Goal: Information Seeking & Learning: Learn about a topic

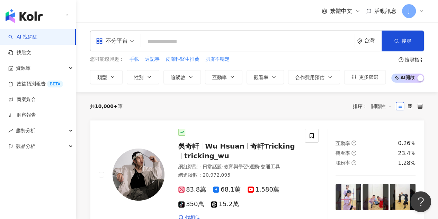
click at [130, 37] on span "不分平台" at bounding box center [115, 40] width 38 height 11
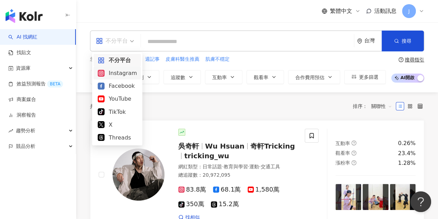
click at [123, 72] on div "Instagram" at bounding box center [117, 73] width 39 height 9
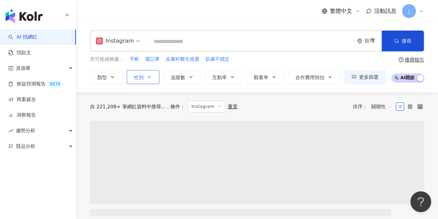
click at [139, 76] on span "性別" at bounding box center [139, 78] width 10 height 6
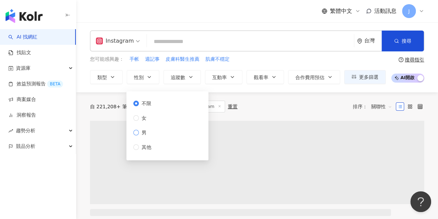
click at [139, 134] on span "男" at bounding box center [144, 133] width 10 height 8
click at [192, 75] on icon "button" at bounding box center [191, 77] width 6 height 6
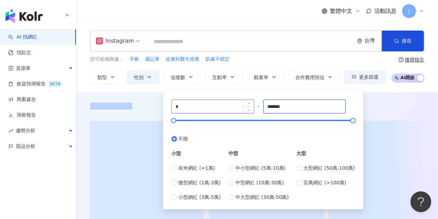
drag, startPoint x: 284, startPoint y: 107, endPoint x: 235, endPoint y: 108, distance: 49.6
click at [235, 108] on div "* - ******* 不限 小型 奈米網紅 (<1萬) 微型網紅 (1萬-3萬) 小型網紅 (3萬-5萬) 中型 中小型網紅 (5萬-10萬) 中型網紅 (…" at bounding box center [264, 149] width 184 height 101
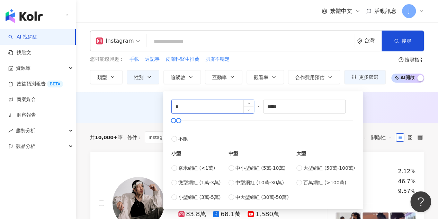
click at [218, 103] on input "*" at bounding box center [213, 106] width 82 height 13
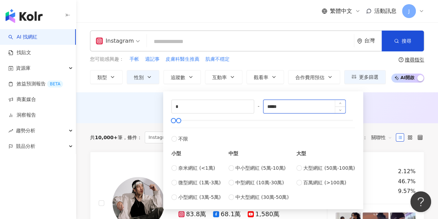
click at [274, 105] on input "*****" at bounding box center [305, 106] width 82 height 13
type input "*****"
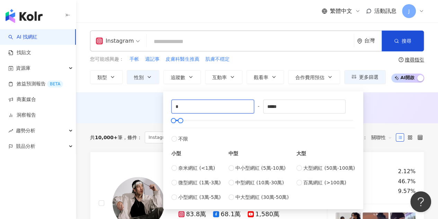
drag, startPoint x: 220, startPoint y: 104, endPoint x: 157, endPoint y: 99, distance: 63.6
type input "*****"
click at [136, 97] on div "AI 推薦 ： 無結果，請嘗試搜尋其他語言關鍵字或條件" at bounding box center [257, 107] width 362 height 31
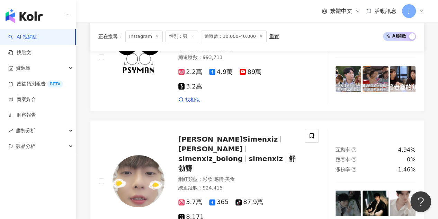
scroll to position [1490, 0]
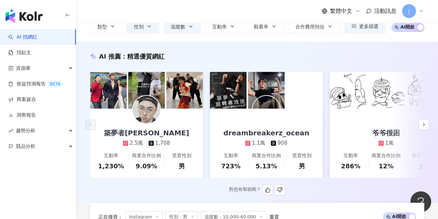
scroll to position [0, 0]
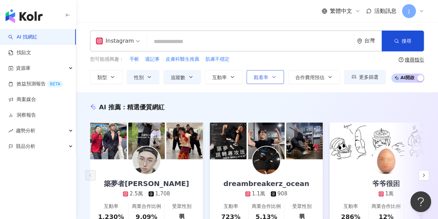
click at [271, 77] on icon "button" at bounding box center [274, 77] width 6 height 6
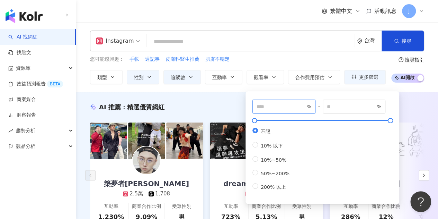
drag, startPoint x: 270, startPoint y: 109, endPoint x: 224, endPoint y: 107, distance: 46.5
type input "**"
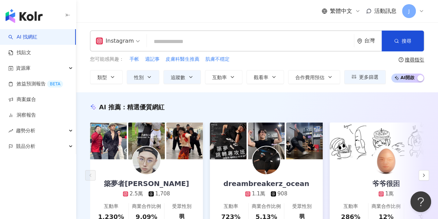
click at [229, 103] on div "AI 推薦 ： 精選優質網紅" at bounding box center [257, 107] width 334 height 9
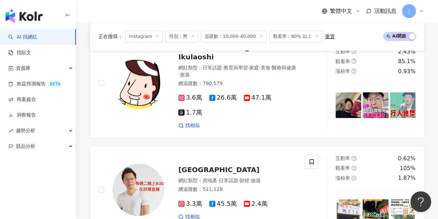
scroll to position [1456, 0]
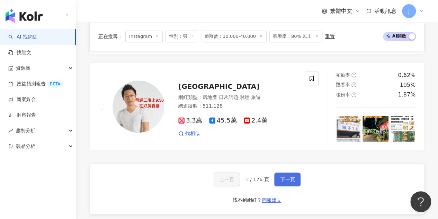
click at [281, 176] on span "下一頁" at bounding box center [287, 179] width 15 height 6
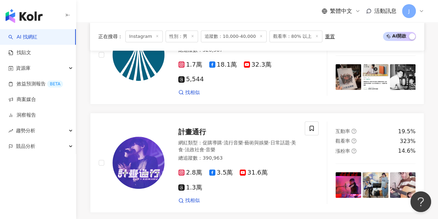
scroll to position [1334, 0]
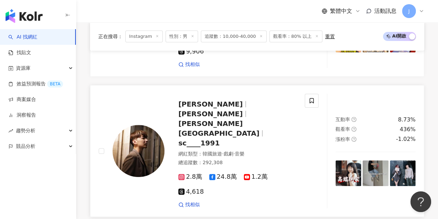
scroll to position [1421, 0]
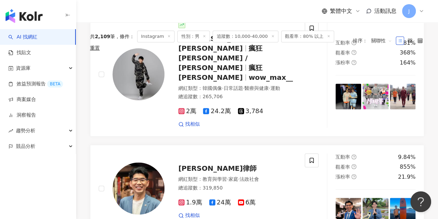
scroll to position [0, 0]
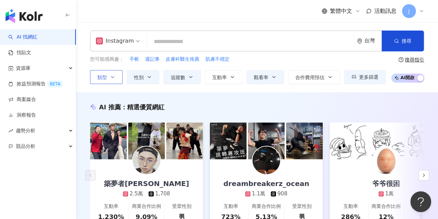
click at [117, 78] on button "類型" at bounding box center [106, 77] width 33 height 14
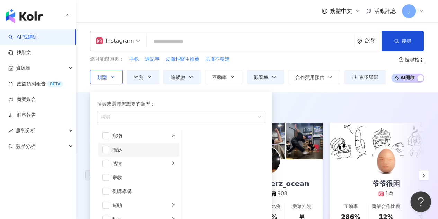
scroll to position [208, 0]
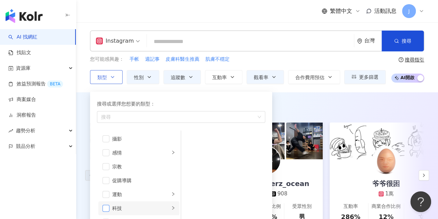
click at [107, 206] on span "button" at bounding box center [106, 207] width 7 height 7
click at [322, 51] on div "Instagram 台灣 搜尋" at bounding box center [257, 40] width 334 height 21
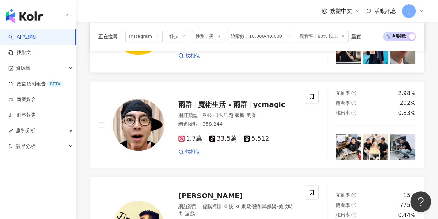
scroll to position [485, 0]
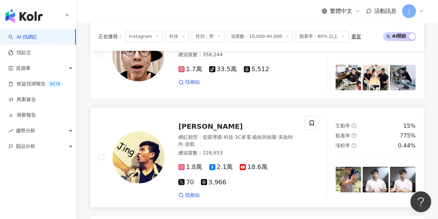
click at [191, 128] on span "Jing" at bounding box center [210, 126] width 64 height 8
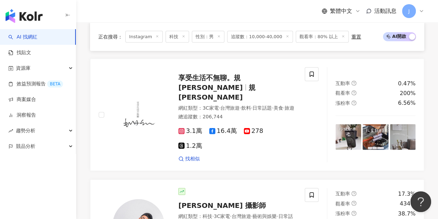
scroll to position [866, 0]
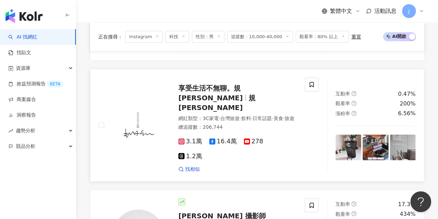
click at [256, 94] on span "規小孫" at bounding box center [216, 103] width 77 height 18
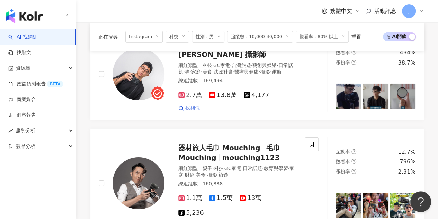
scroll to position [1040, 0]
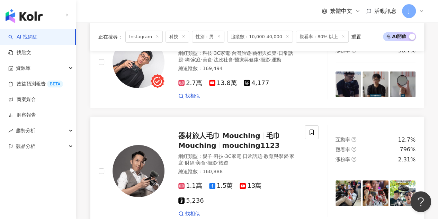
click at [257, 141] on span "mouching1123" at bounding box center [251, 145] width 58 height 8
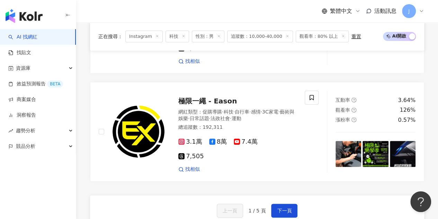
scroll to position [1421, 0]
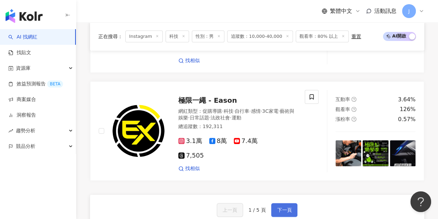
click at [290, 203] on button "下一頁" at bounding box center [284, 210] width 26 height 14
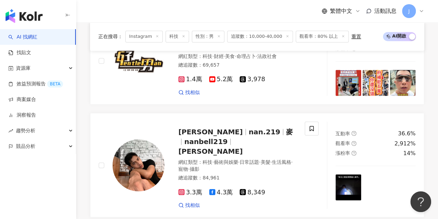
scroll to position [554, 0]
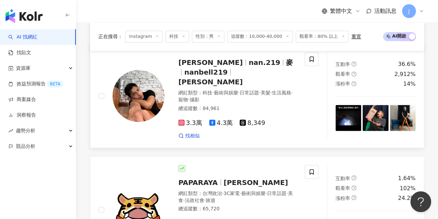
click at [228, 68] on span "nanbell219" at bounding box center [205, 72] width 43 height 8
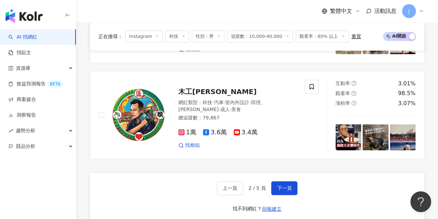
scroll to position [1421, 0]
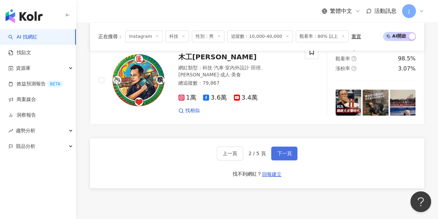
click at [287, 150] on span "下一頁" at bounding box center [284, 153] width 15 height 6
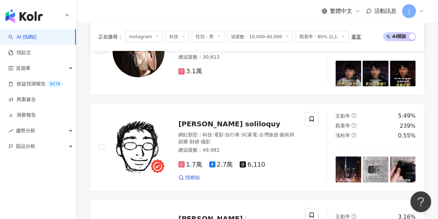
scroll to position [936, 0]
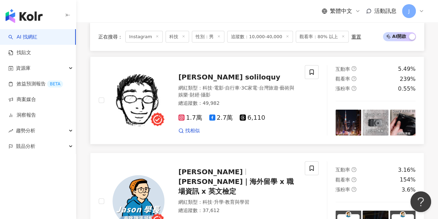
click at [242, 73] on span "euyoung's soliloquy" at bounding box center [229, 77] width 102 height 8
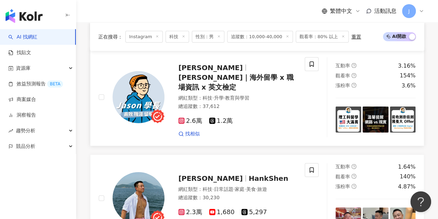
scroll to position [1144, 0]
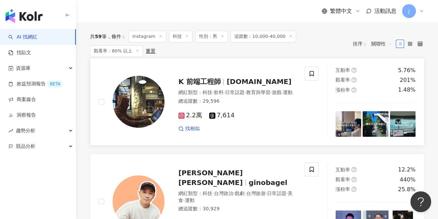
scroll to position [277, 0]
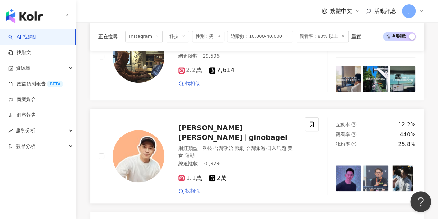
click at [225, 133] on span "[PERSON_NAME] [PERSON_NAME]" at bounding box center [210, 132] width 64 height 18
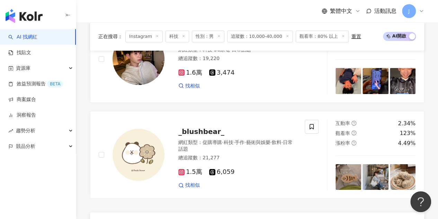
scroll to position [1317, 0]
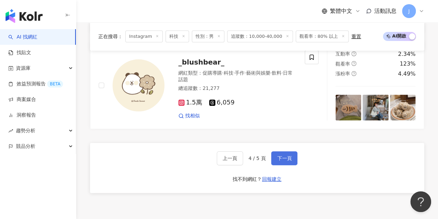
click at [273, 151] on button "下一頁" at bounding box center [284, 158] width 26 height 14
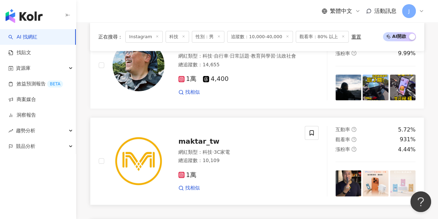
scroll to position [1172, 0]
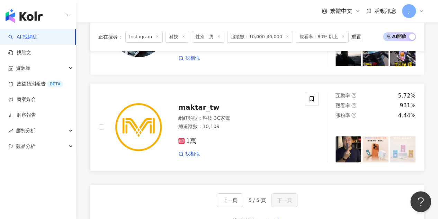
click at [209, 103] on span "maktar_tw" at bounding box center [198, 107] width 41 height 8
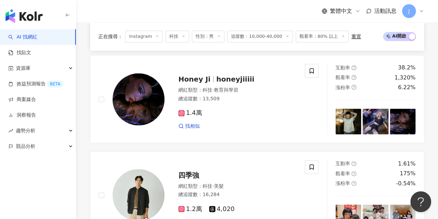
scroll to position [0, 0]
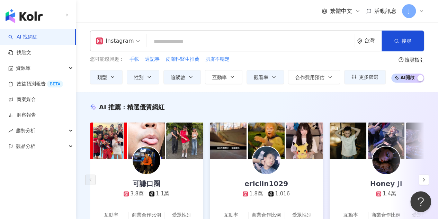
click at [233, 41] on input "search" at bounding box center [251, 41] width 202 height 13
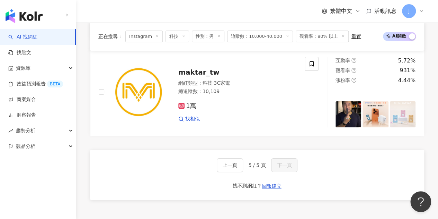
scroll to position [1239, 0]
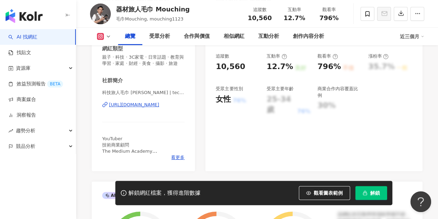
scroll to position [104, 0]
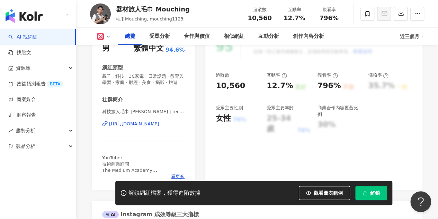
click at [159, 127] on div "https://www.instagram.com/techer_vincent1123/" at bounding box center [134, 124] width 50 height 6
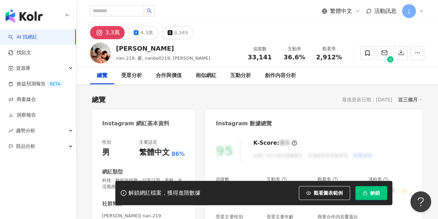
scroll to position [104, 0]
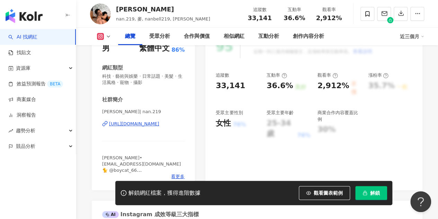
click at [146, 124] on div "https://www.instagram.com/nan.219/" at bounding box center [134, 124] width 50 height 6
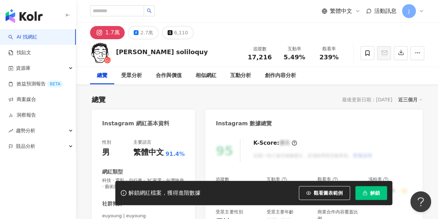
scroll to position [69, 0]
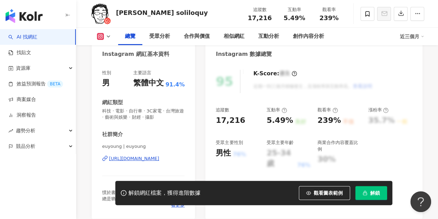
click at [158, 158] on div "[URL][DOMAIN_NAME]" at bounding box center [134, 158] width 50 height 6
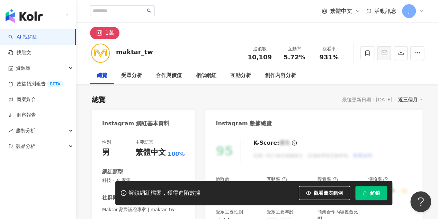
scroll to position [104, 0]
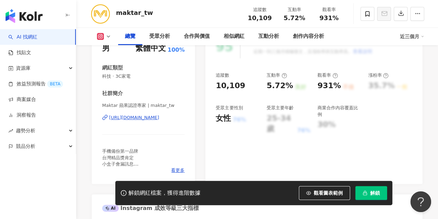
click at [152, 116] on div "https://www.instagram.com/maktar_tw/" at bounding box center [134, 117] width 50 height 6
